Goal: Check status

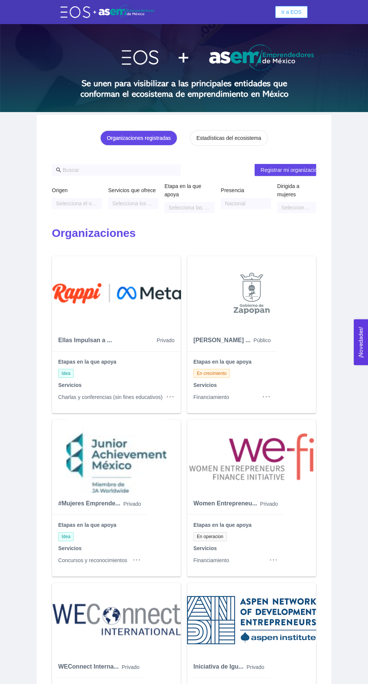
click at [285, 8] on span "Ir a EOS" at bounding box center [292, 12] width 20 height 8
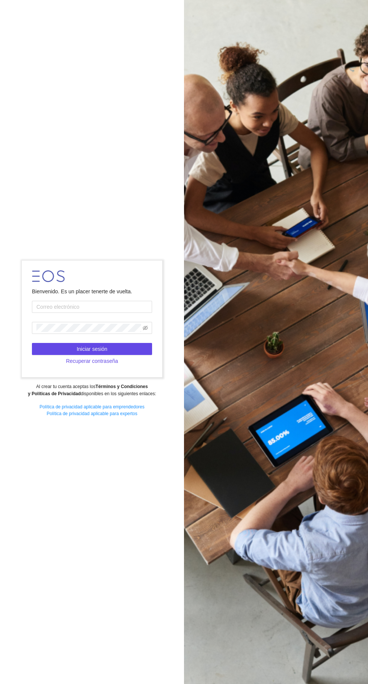
click at [75, 313] on input "text" at bounding box center [92, 307] width 120 height 12
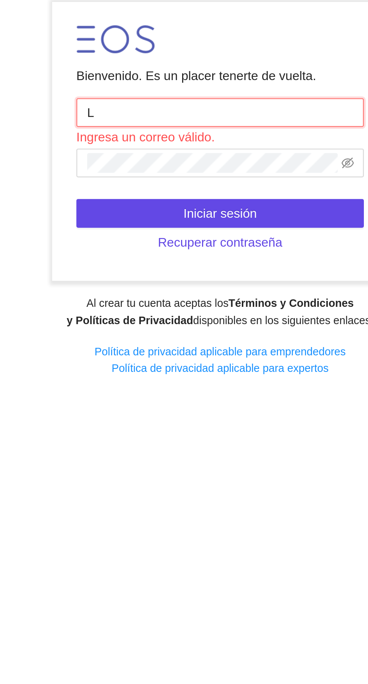
type input "[PERSON_NAME][EMAIL_ADDRESS][DOMAIN_NAME]"
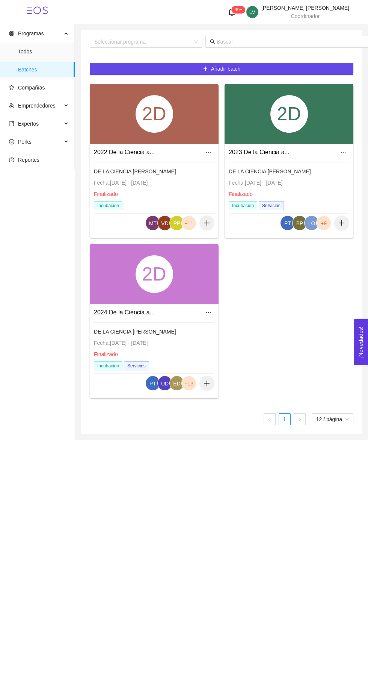
click at [26, 121] on span "Expertos" at bounding box center [28, 124] width 21 height 6
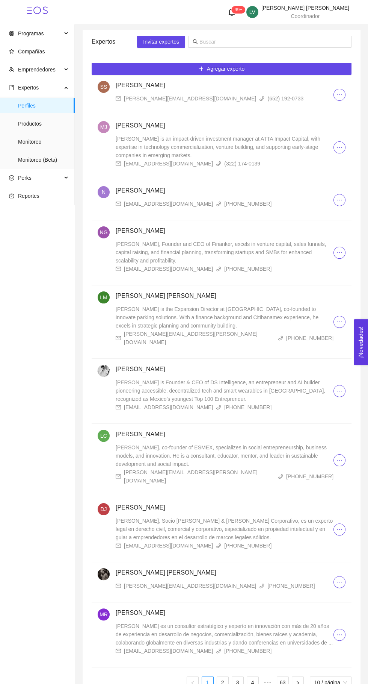
click at [43, 159] on span "Monitoreo (Beta)" at bounding box center [43, 159] width 51 height 15
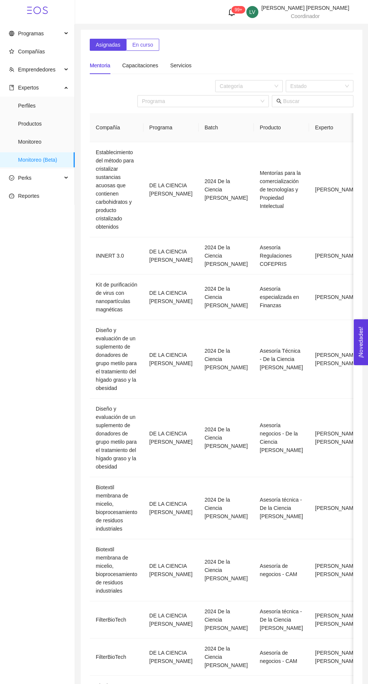
click at [141, 44] on span "En curso" at bounding box center [142, 45] width 21 height 8
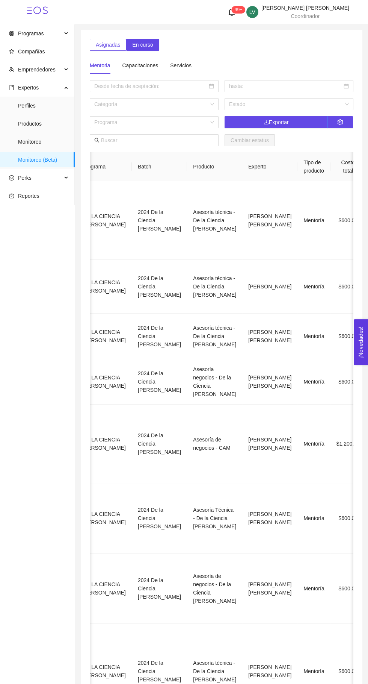
scroll to position [0, 155]
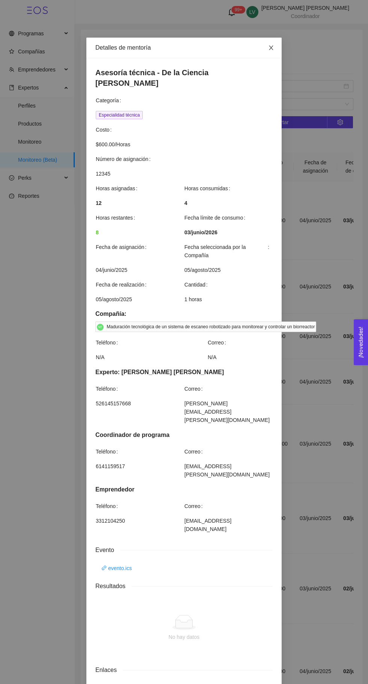
click at [272, 46] on icon "close" at bounding box center [271, 48] width 6 height 6
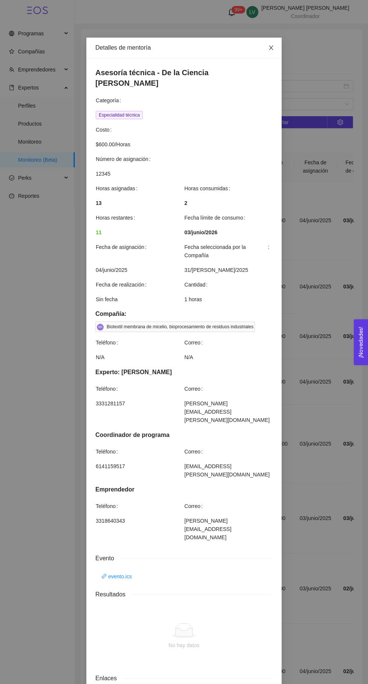
click at [271, 48] on icon "close" at bounding box center [271, 47] width 4 height 5
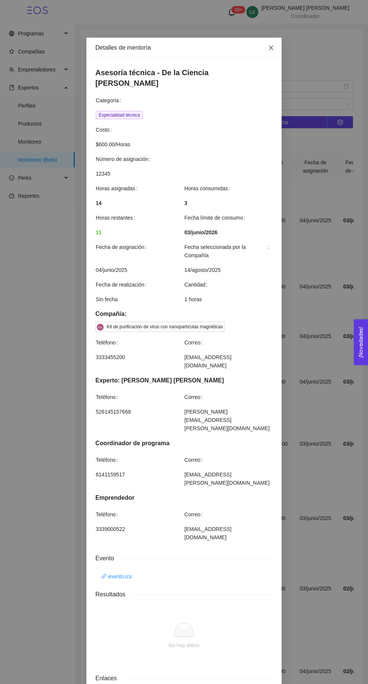
click at [261, 48] on span "Close" at bounding box center [271, 48] width 21 height 21
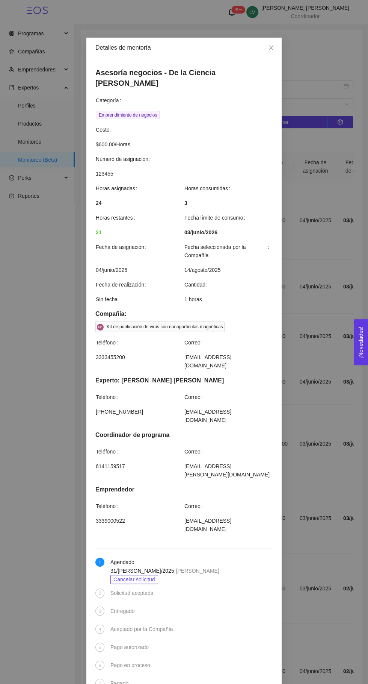
click at [292, 43] on div "Detalles de mentoría Asesoría negocios - De la Ciencia al Mercado Categoría Emp…" at bounding box center [184, 342] width 368 height 684
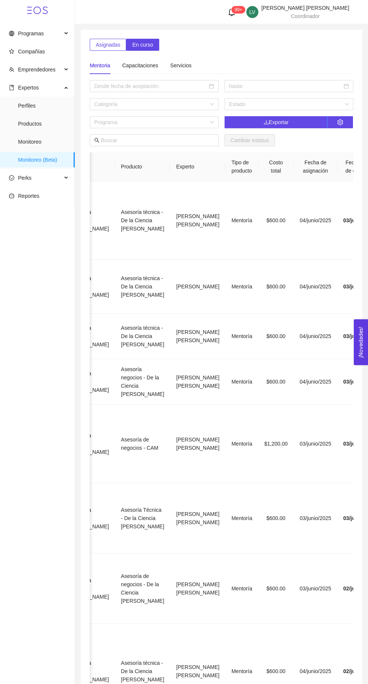
click at [265, 53] on div "Mentoria Capacitaciones Servicios" at bounding box center [222, 62] width 264 height 23
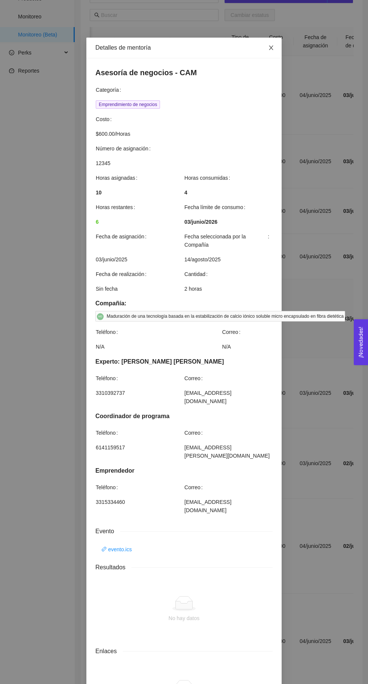
click at [271, 48] on icon "close" at bounding box center [271, 47] width 4 height 5
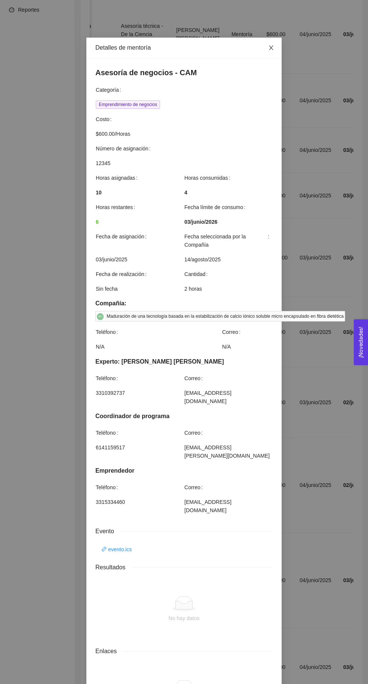
click at [271, 48] on icon "close" at bounding box center [271, 47] width 4 height 5
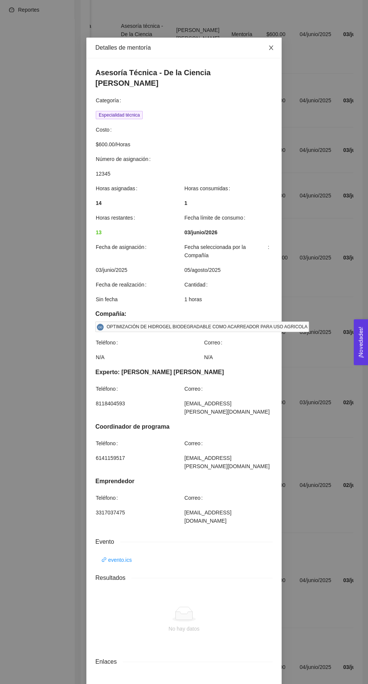
click at [262, 46] on span "Close" at bounding box center [271, 48] width 21 height 21
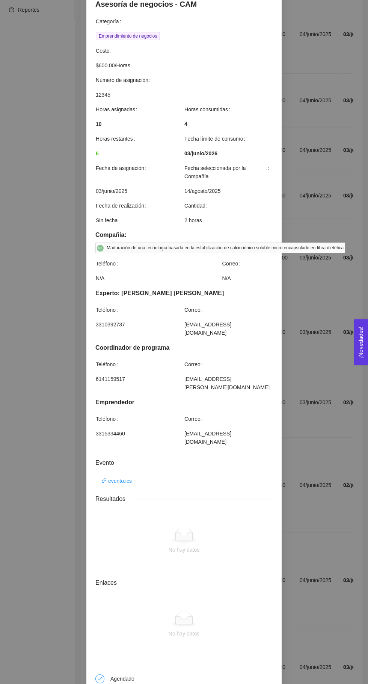
scroll to position [67, 0]
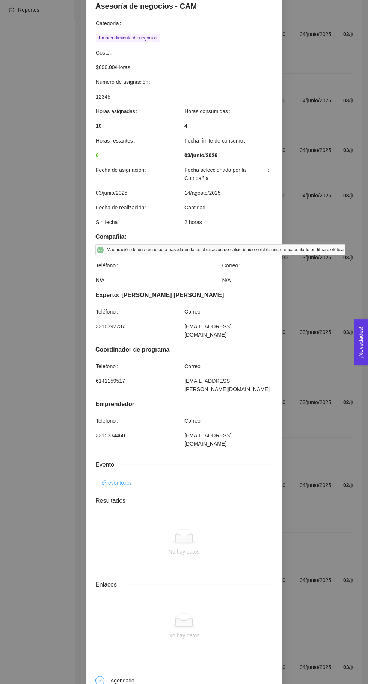
click at [115, 479] on link "evento.ics" at bounding box center [117, 483] width 30 height 8
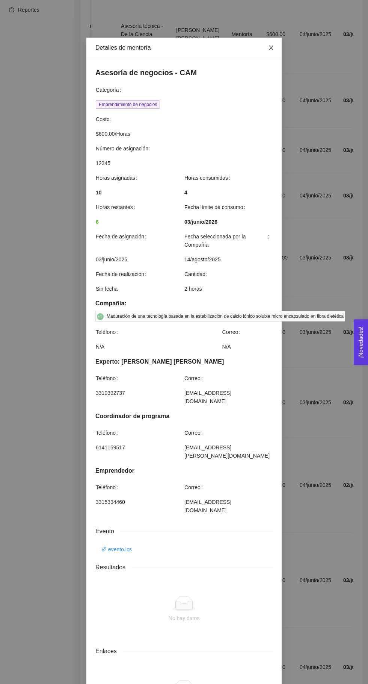
click at [271, 48] on icon "close" at bounding box center [271, 47] width 4 height 5
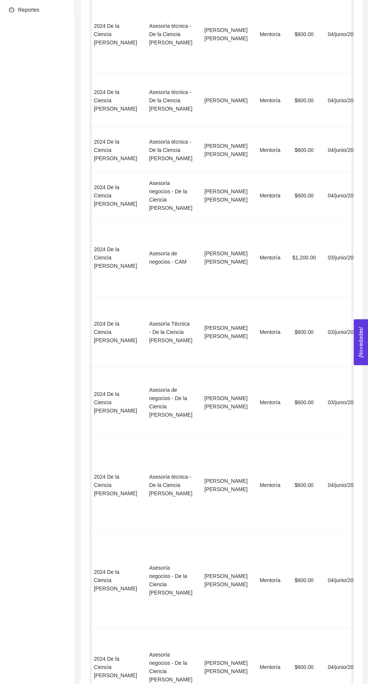
scroll to position [0, 155]
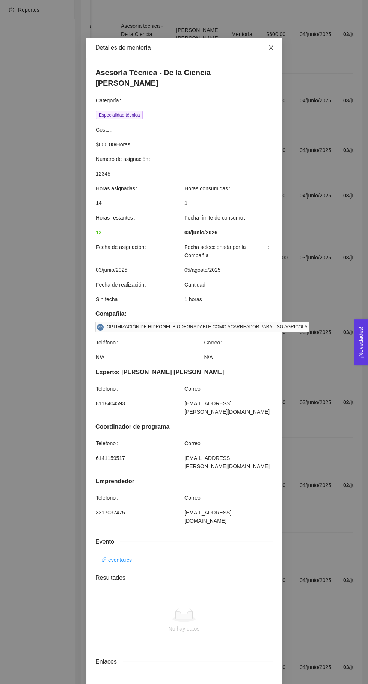
click at [265, 50] on span "Close" at bounding box center [271, 48] width 21 height 21
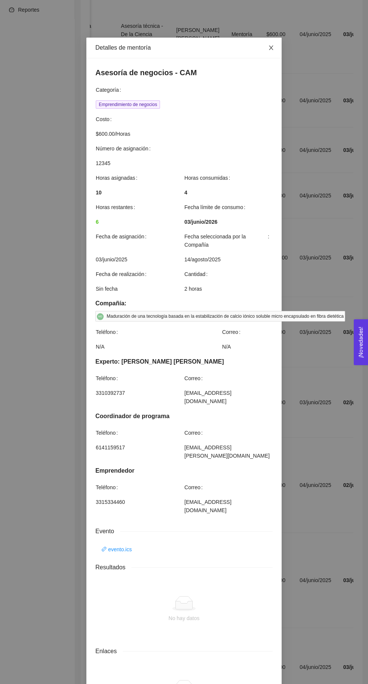
click at [271, 48] on icon "close" at bounding box center [271, 47] width 4 height 5
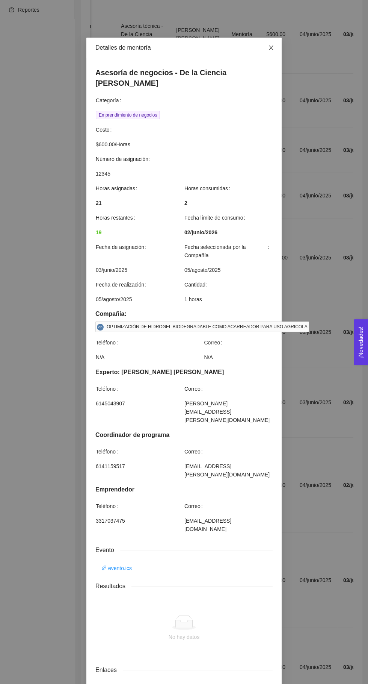
click at [269, 47] on icon "close" at bounding box center [271, 48] width 6 height 6
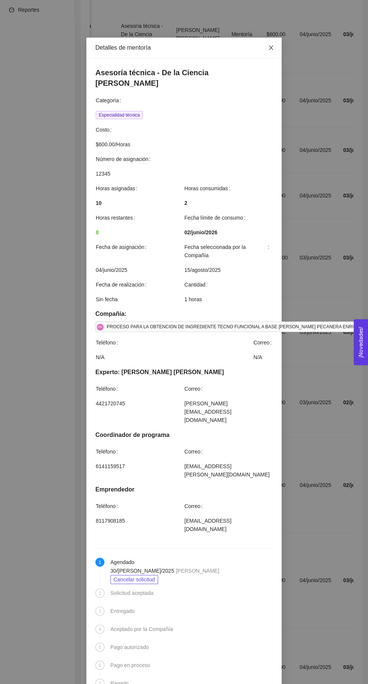
click at [271, 48] on icon "close" at bounding box center [271, 47] width 4 height 5
